Goal: Navigation & Orientation: Find specific page/section

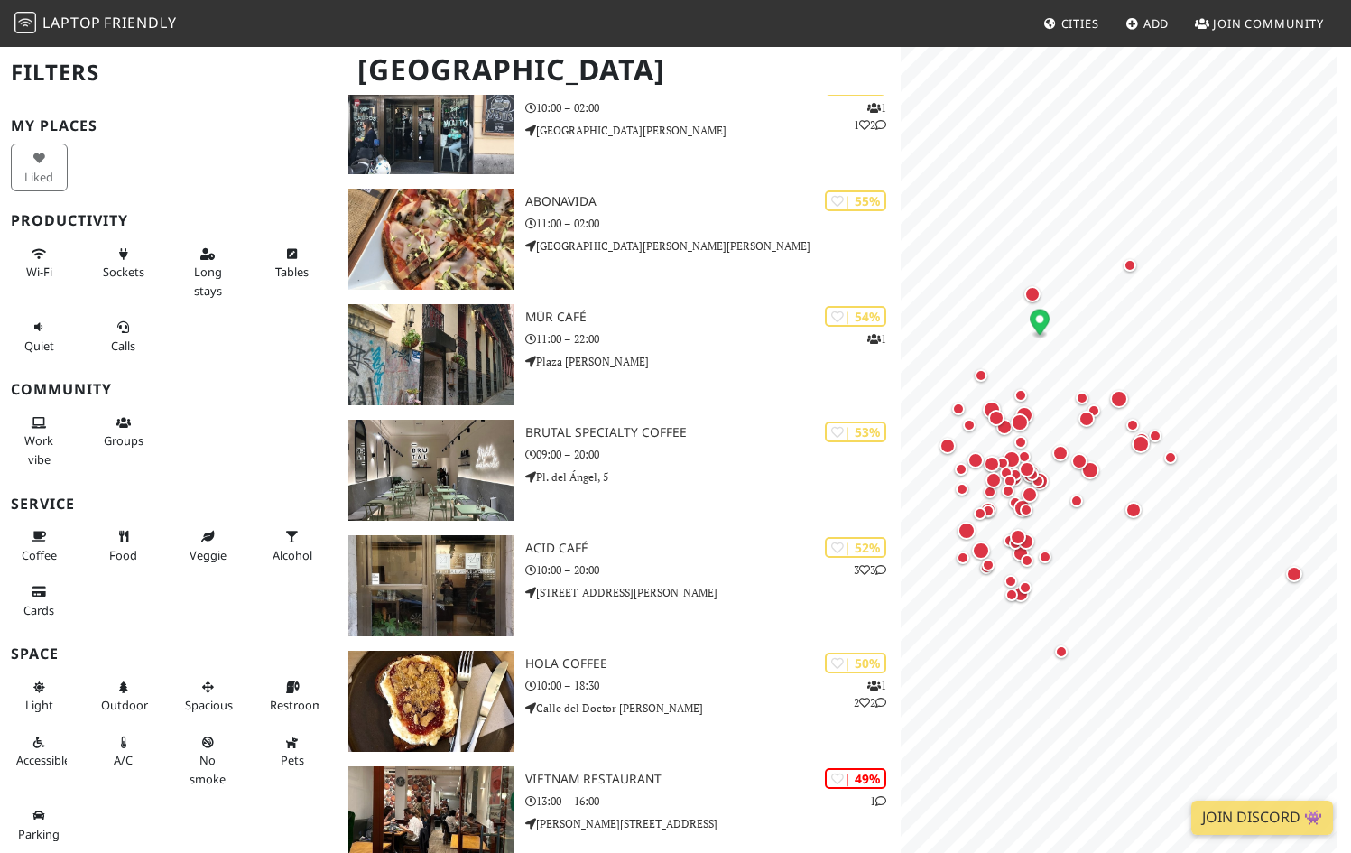
scroll to position [4702, 0]
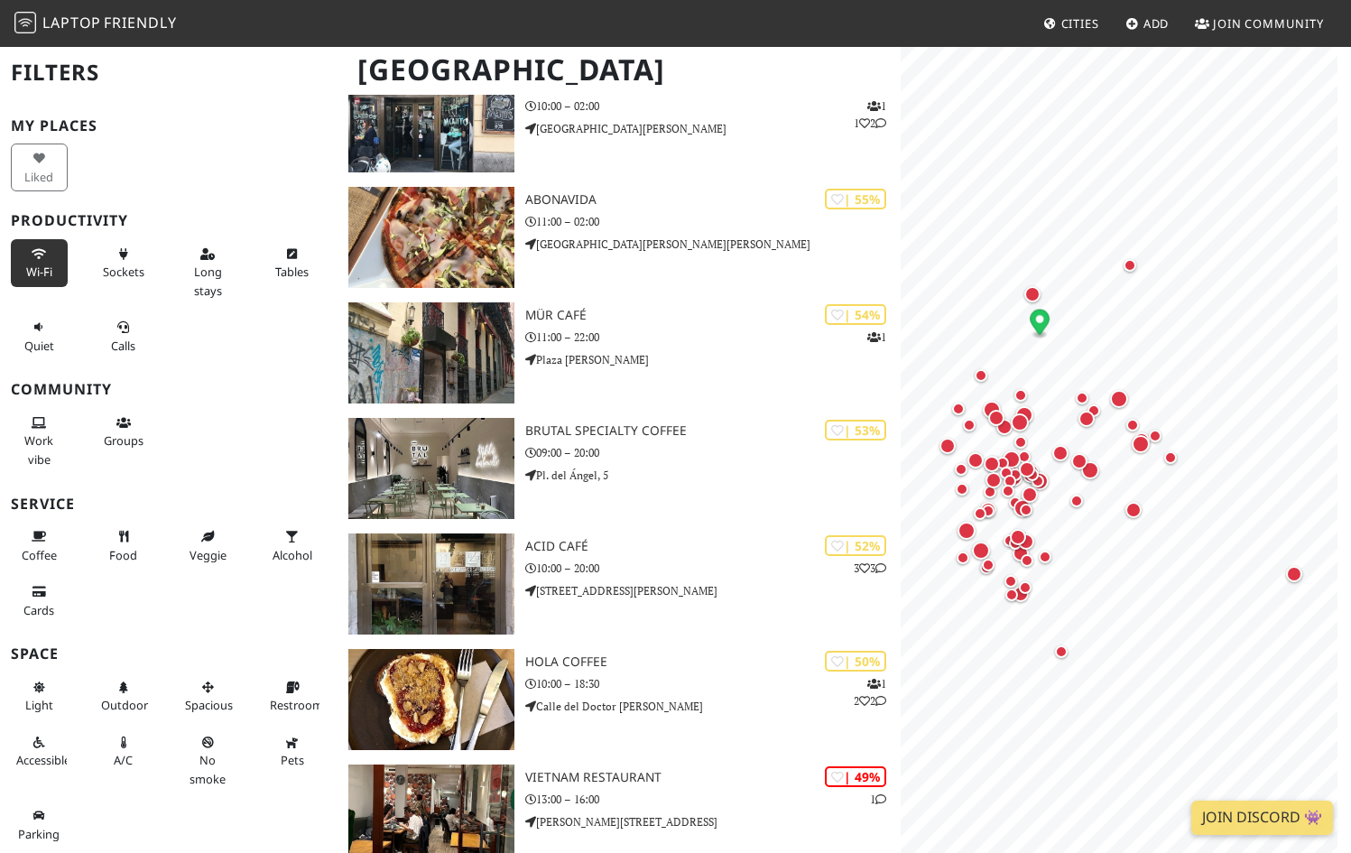
click at [32, 262] on button "Wi-Fi" at bounding box center [39, 263] width 57 height 48
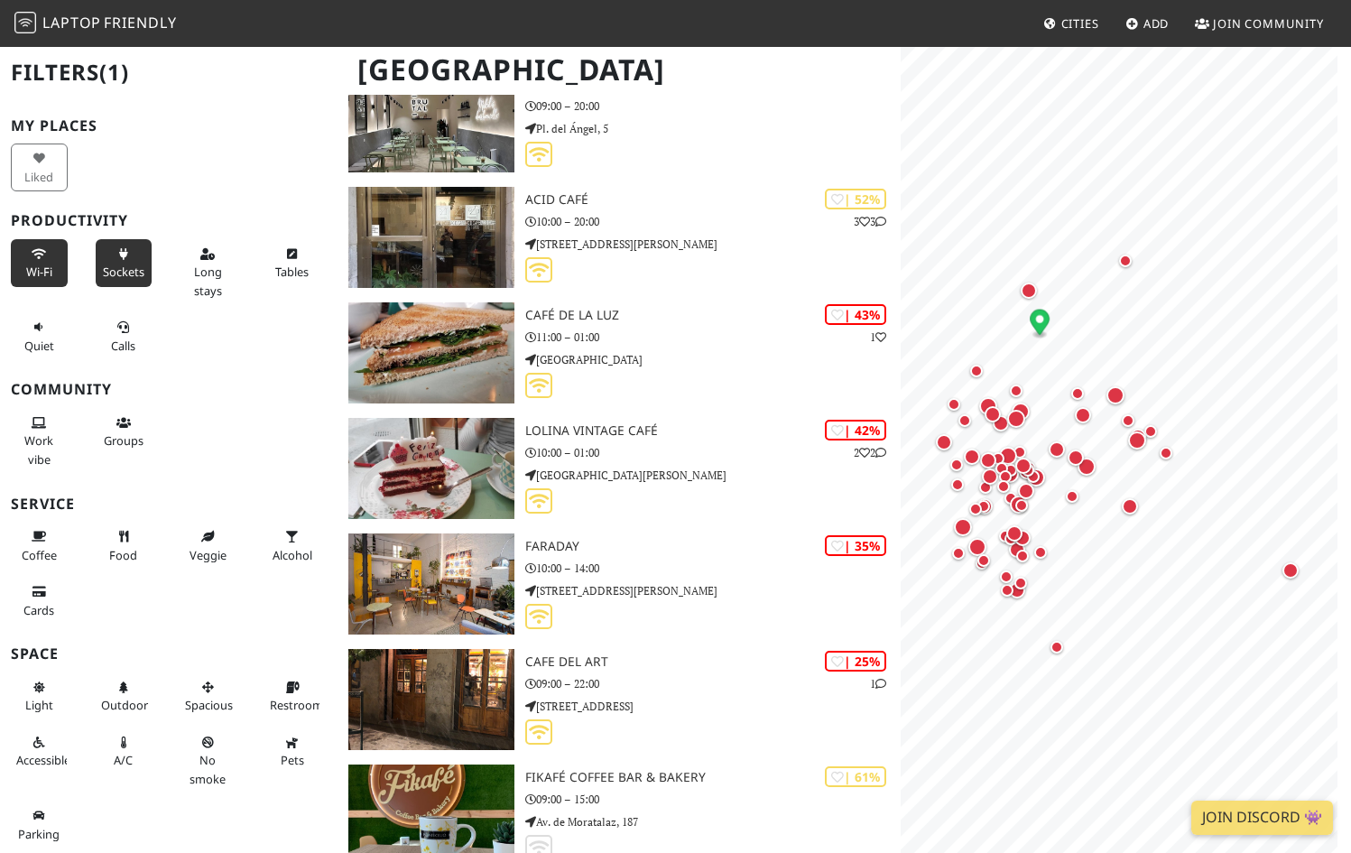
click at [120, 258] on icon at bounding box center [123, 255] width 14 height 12
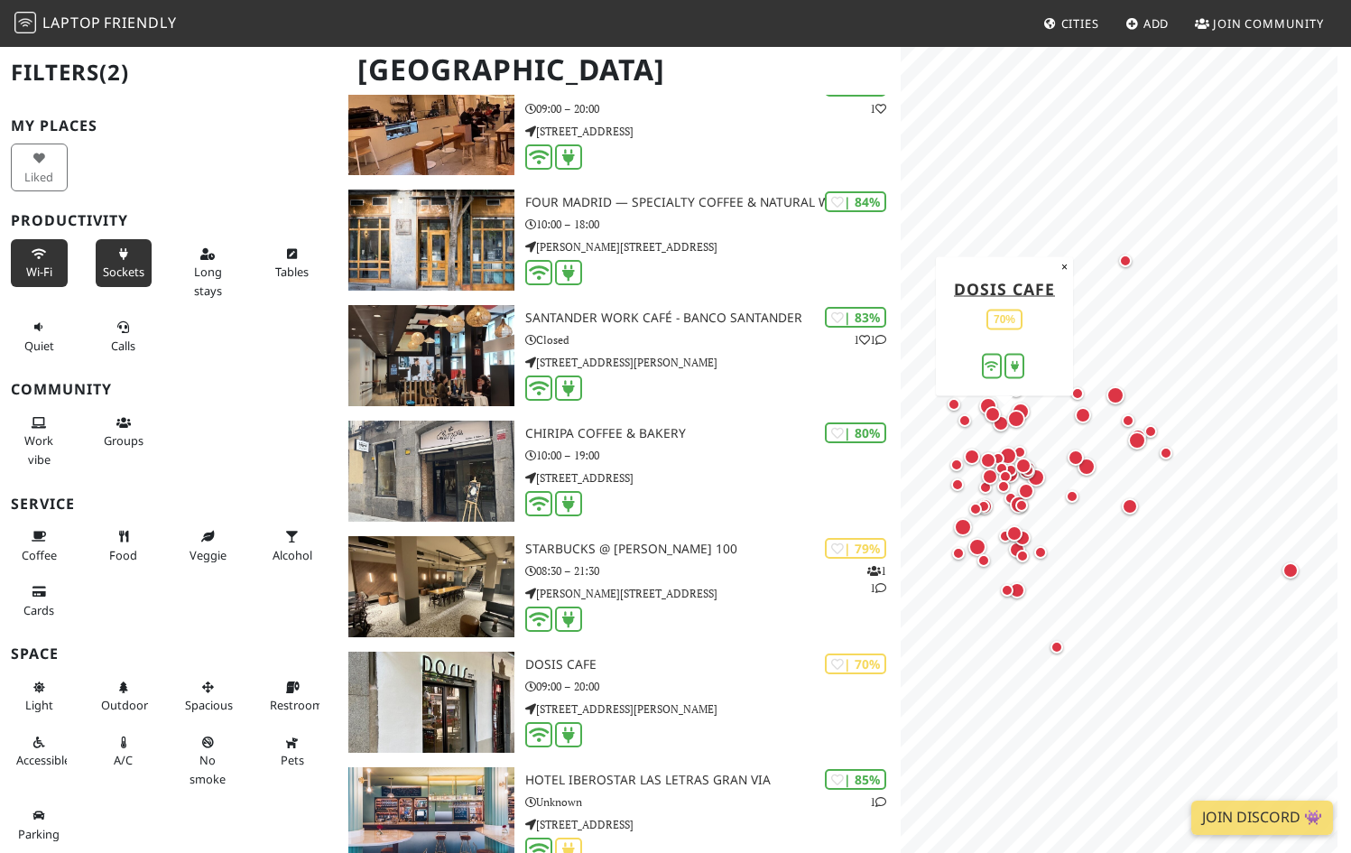
scroll to position [0, 0]
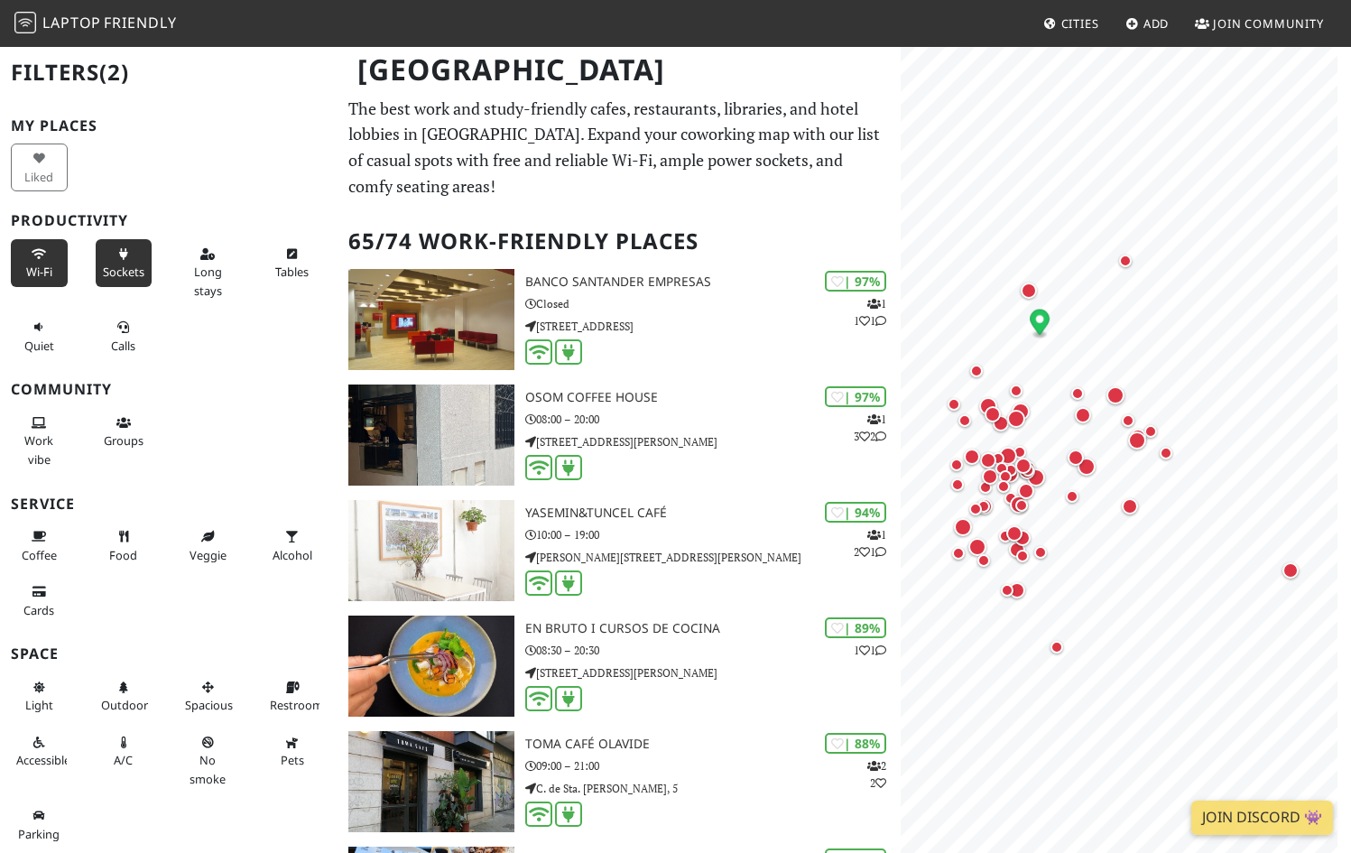
click at [112, 260] on button "Sockets" at bounding box center [124, 263] width 57 height 48
click at [27, 260] on button "Wi-Fi" at bounding box center [39, 263] width 57 height 48
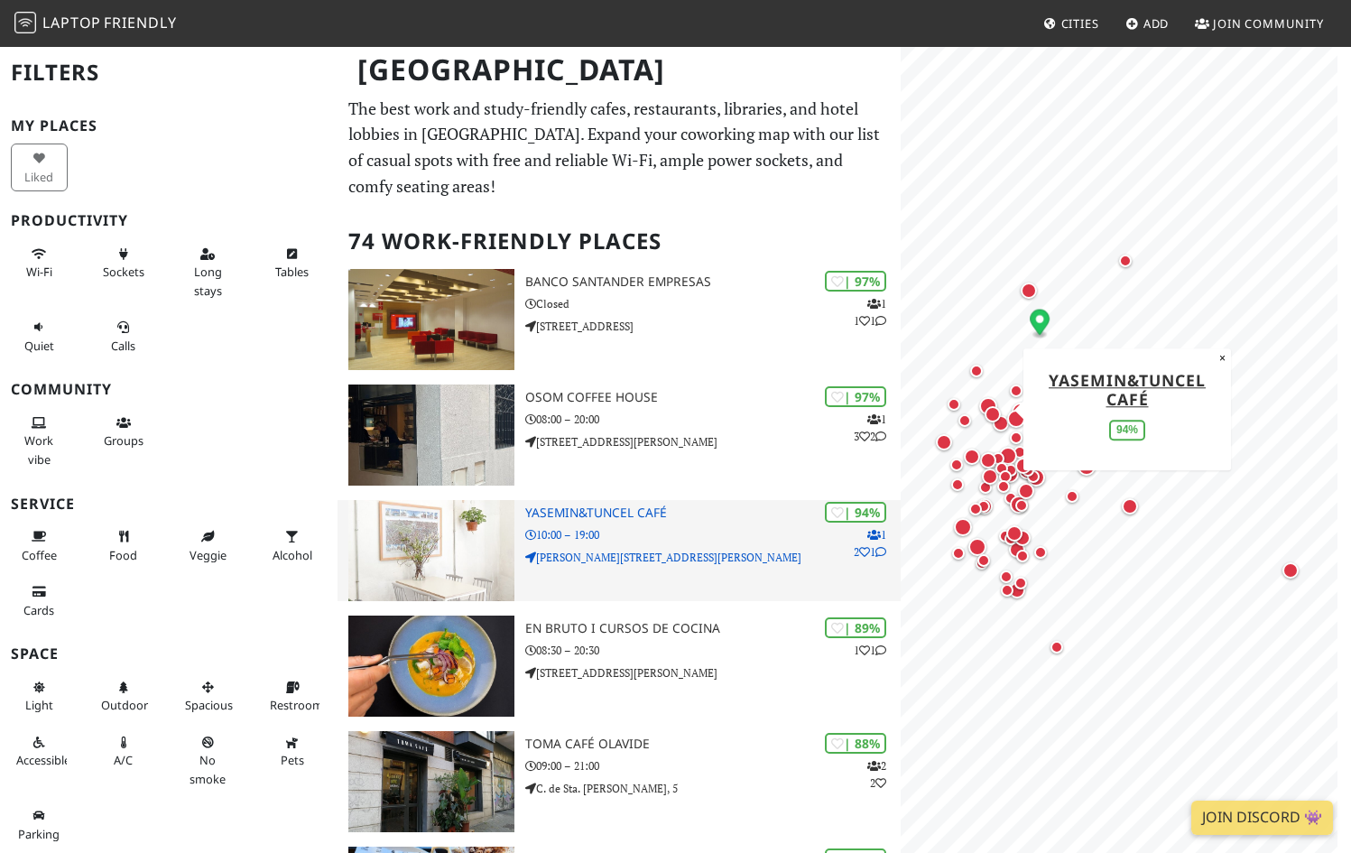
click at [588, 570] on div "| 94% 1 2 1 yasemin&tuncel café 10:00 – 19:00 [PERSON_NAME][STREET_ADDRESS][PER…" at bounding box center [712, 550] width 375 height 101
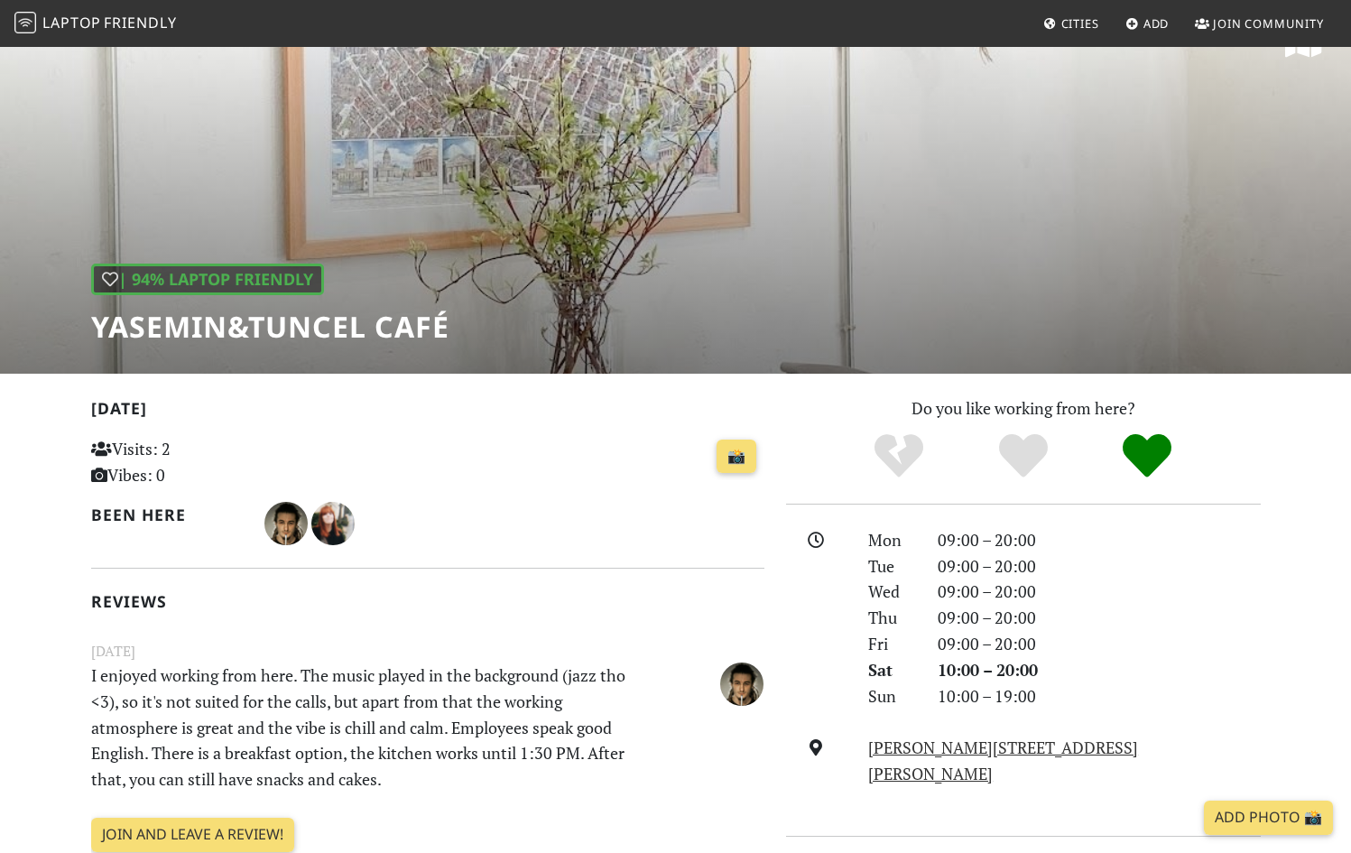
scroll to position [38, 0]
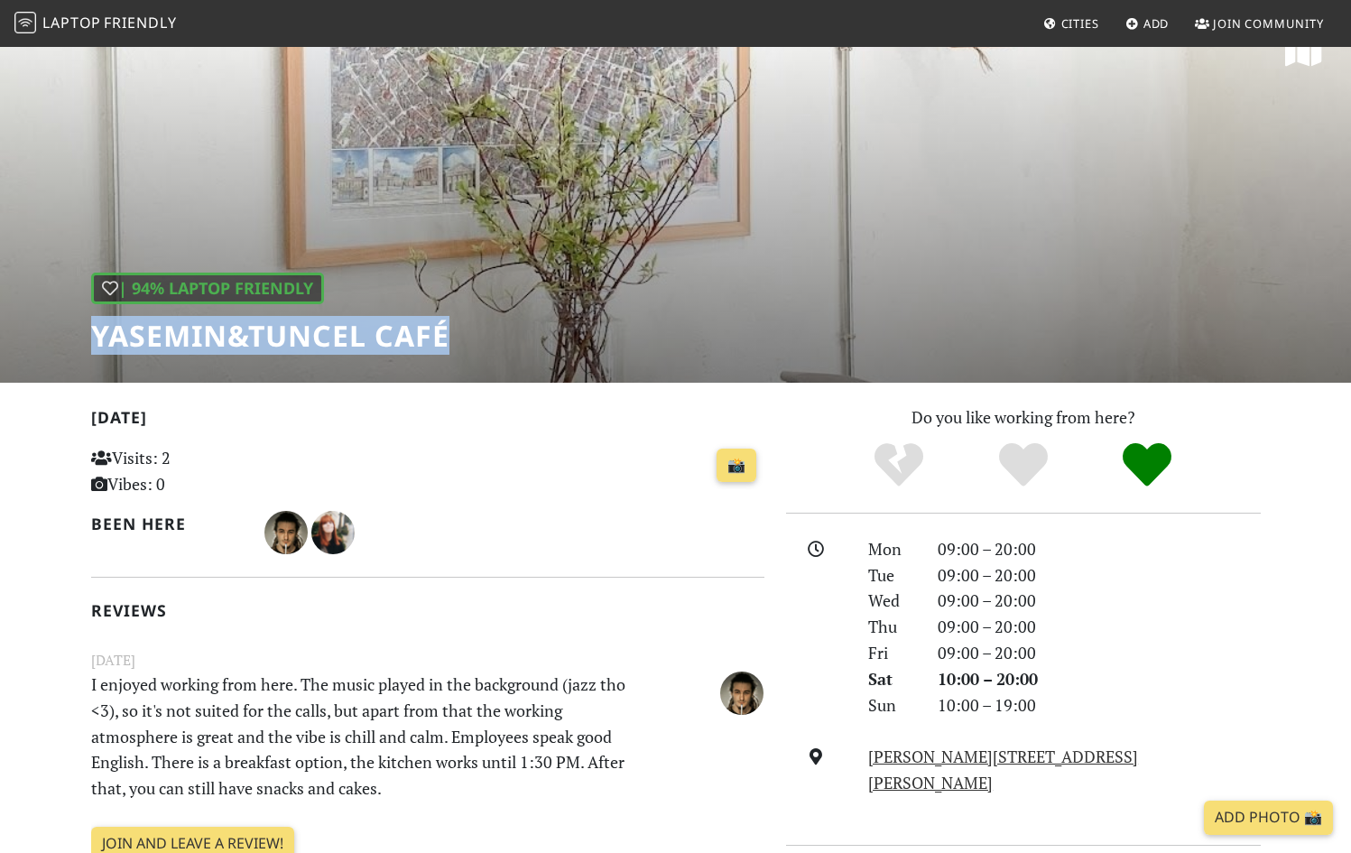
drag, startPoint x: 478, startPoint y: 340, endPoint x: 58, endPoint y: 341, distance: 420.5
click at [58, 341] on div "| 94% Laptop Friendly yasemin&tuncel café" at bounding box center [675, 194] width 1351 height 375
copy h1 "yasemin&tuncel café"
